Goal: Task Accomplishment & Management: Use online tool/utility

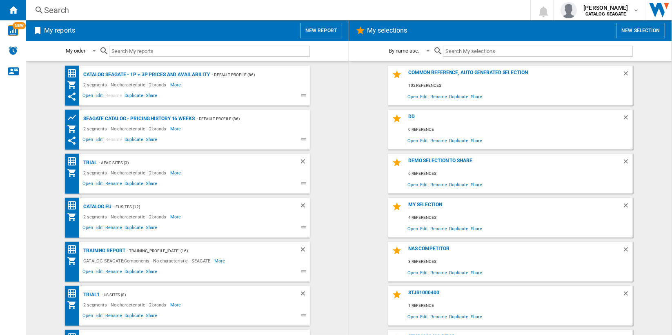
scroll to position [78, 0]
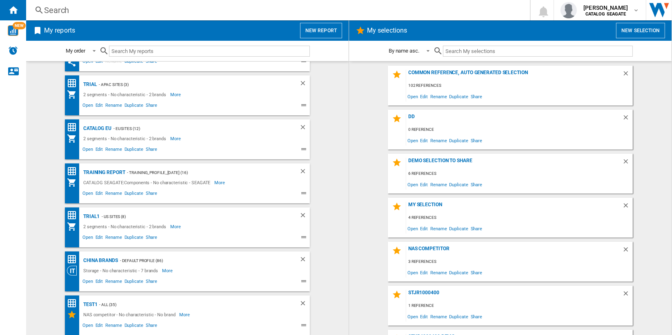
drag, startPoint x: 86, startPoint y: 303, endPoint x: 103, endPoint y: 294, distance: 19.9
click at [86, 303] on div "test1" at bounding box center [89, 305] width 16 height 10
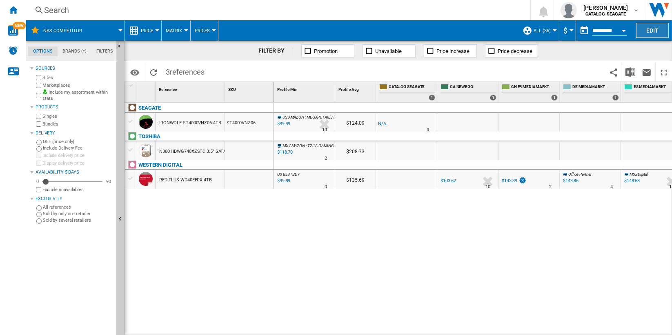
click at [655, 29] on button "Edit" at bounding box center [652, 30] width 33 height 15
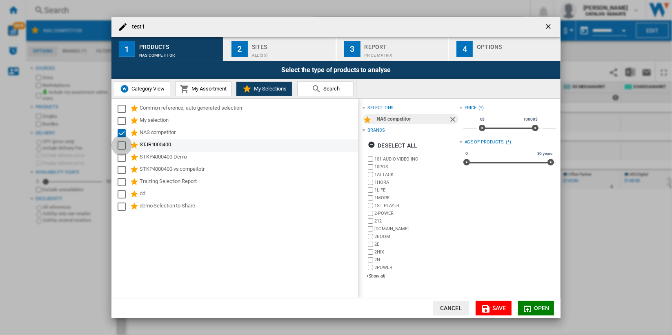
click at [121, 147] on div "Select" at bounding box center [122, 146] width 8 height 8
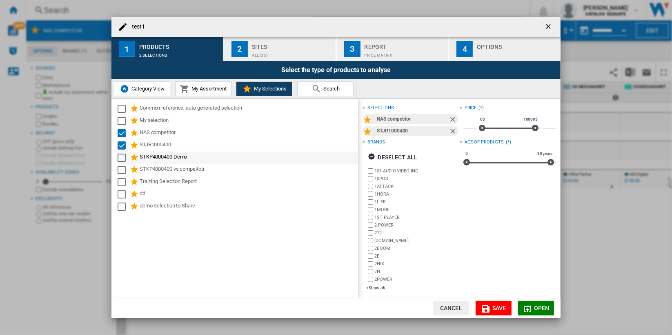
click at [120, 160] on div "Select" at bounding box center [122, 158] width 8 height 8
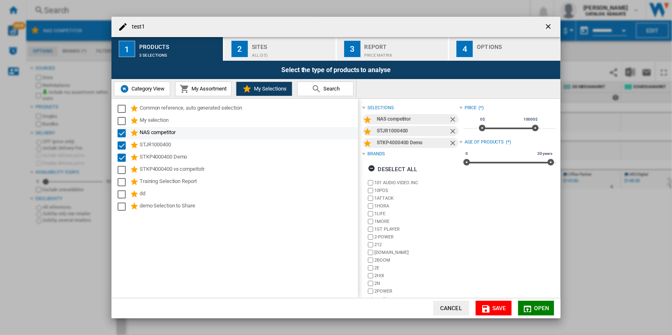
click at [120, 134] on div "Select" at bounding box center [122, 133] width 8 height 8
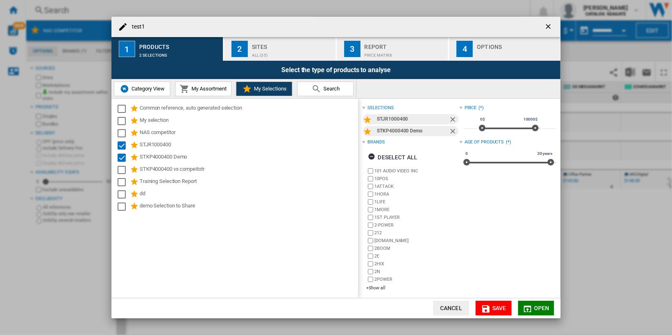
click at [534, 307] on span "Open" at bounding box center [542, 308] width 16 height 7
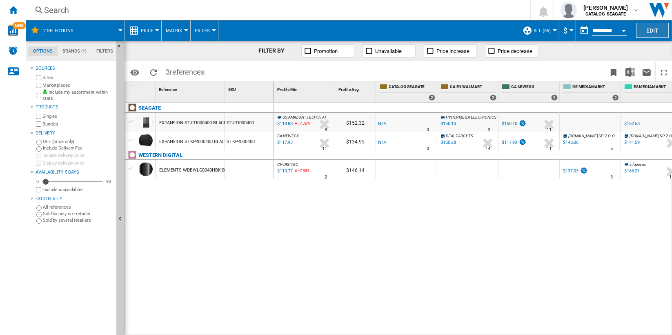
click at [655, 27] on button "Edit" at bounding box center [652, 30] width 33 height 15
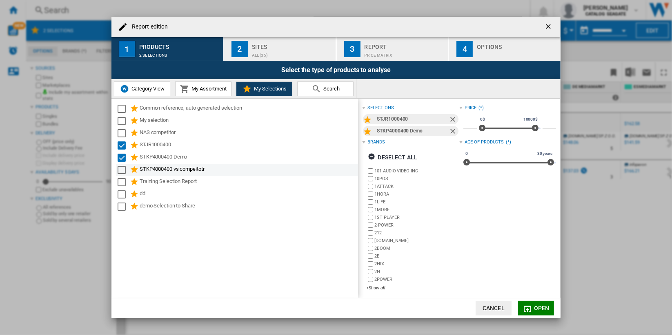
click at [125, 169] on div "Select" at bounding box center [122, 170] width 8 height 8
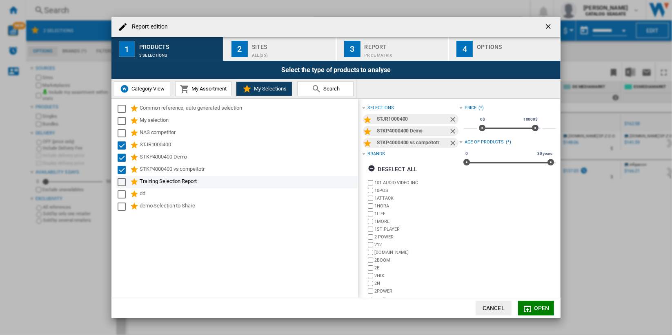
click at [121, 180] on div "Select" at bounding box center [122, 182] width 8 height 8
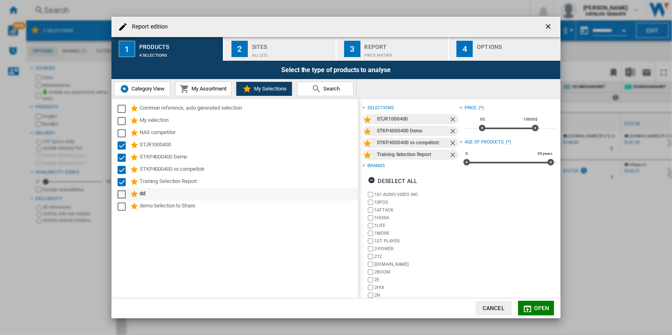
click at [121, 193] on div "Select" at bounding box center [122, 195] width 8 height 8
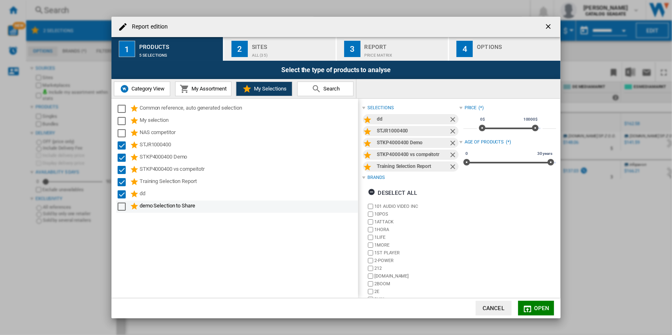
click at [120, 206] on div "Select" at bounding box center [122, 207] width 8 height 8
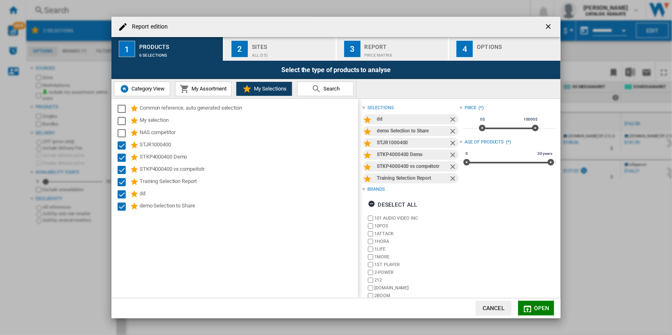
click at [541, 309] on span "Open" at bounding box center [542, 308] width 16 height 7
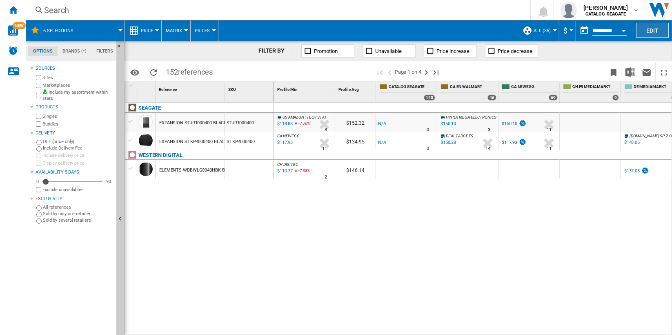
click at [649, 29] on button "Edit" at bounding box center [652, 30] width 33 height 15
